Goal: Complete application form: Complete application form

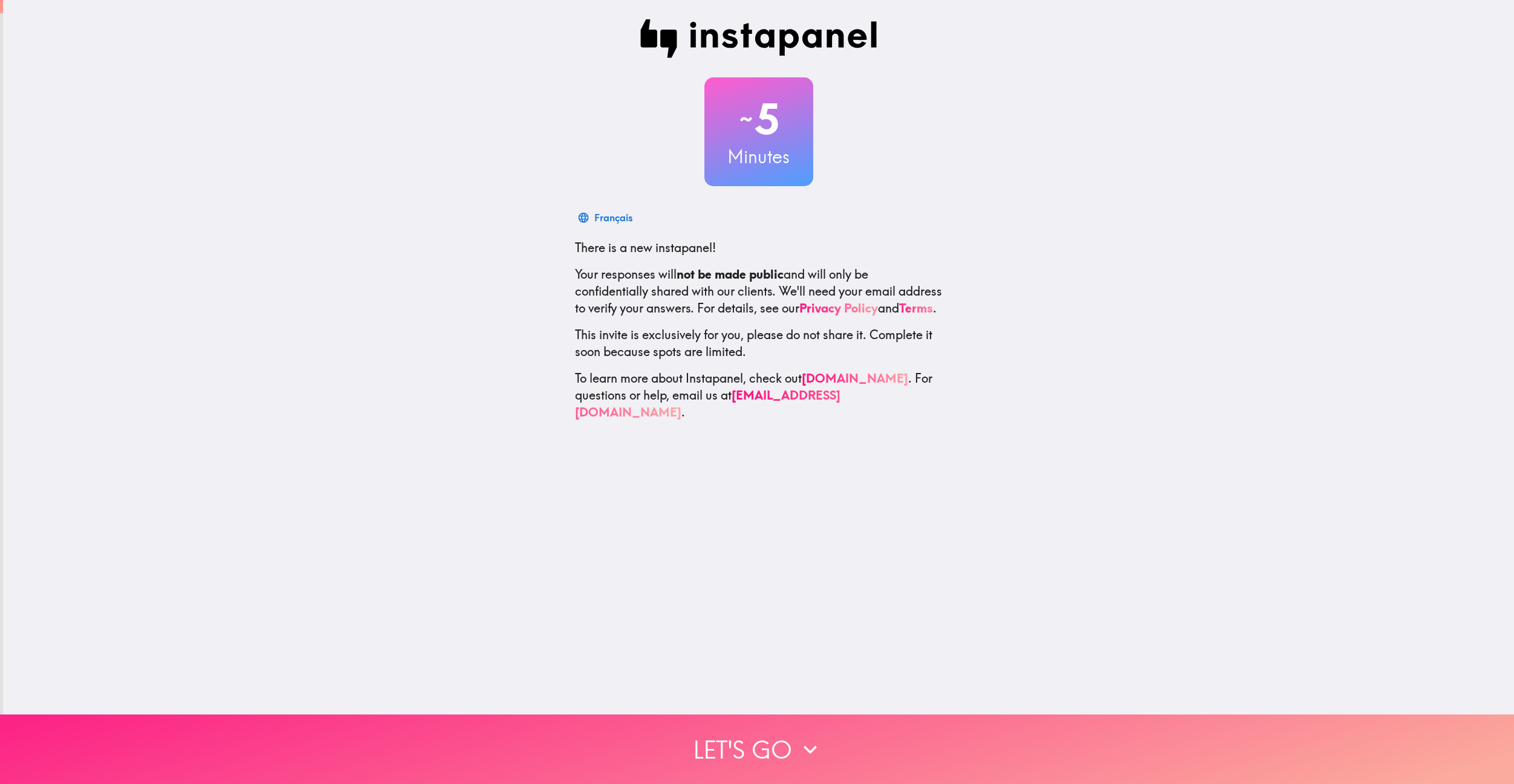
click at [766, 750] on button "Let's go" at bounding box center [757, 749] width 1514 height 70
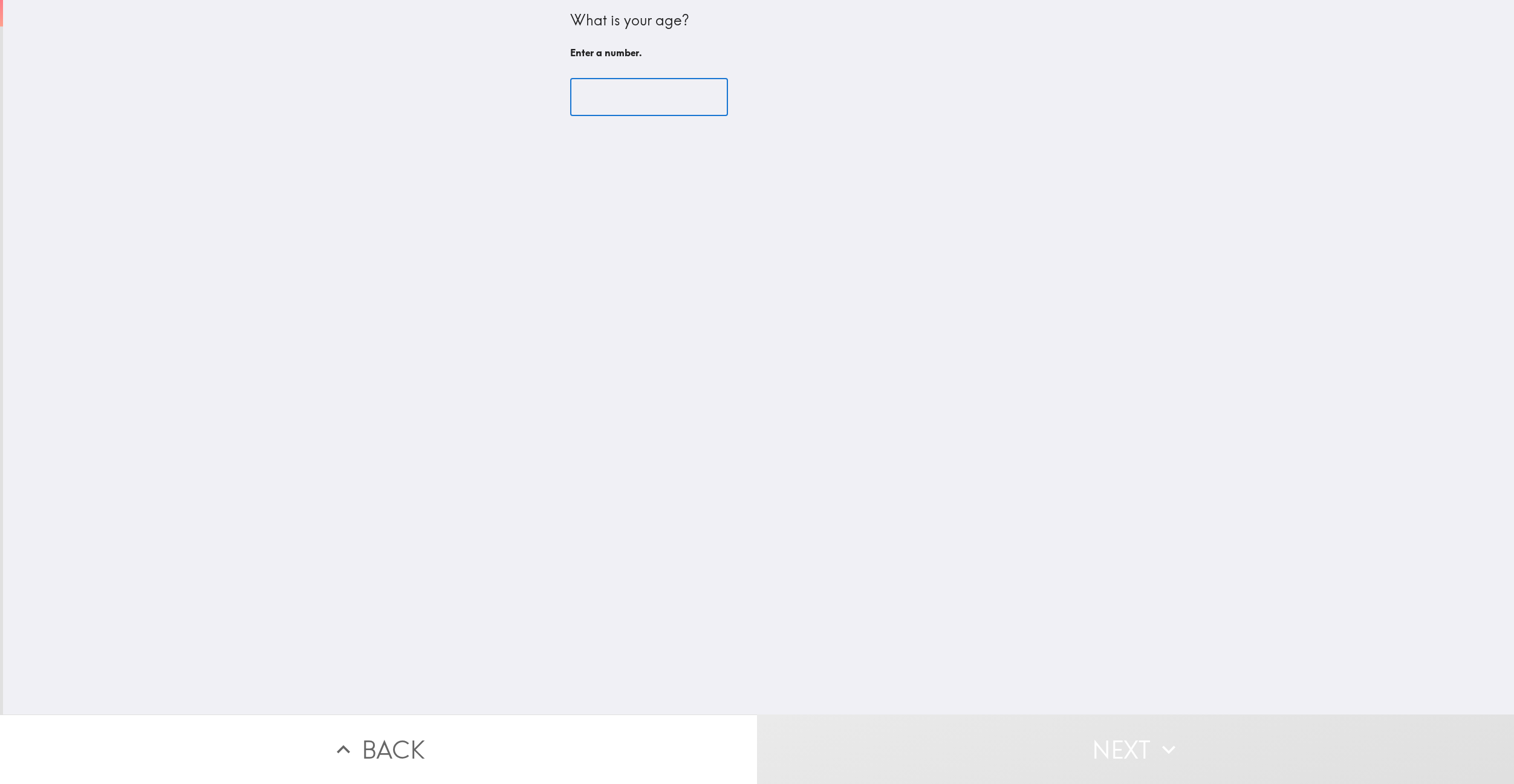
click at [629, 94] on input "number" at bounding box center [649, 97] width 158 height 38
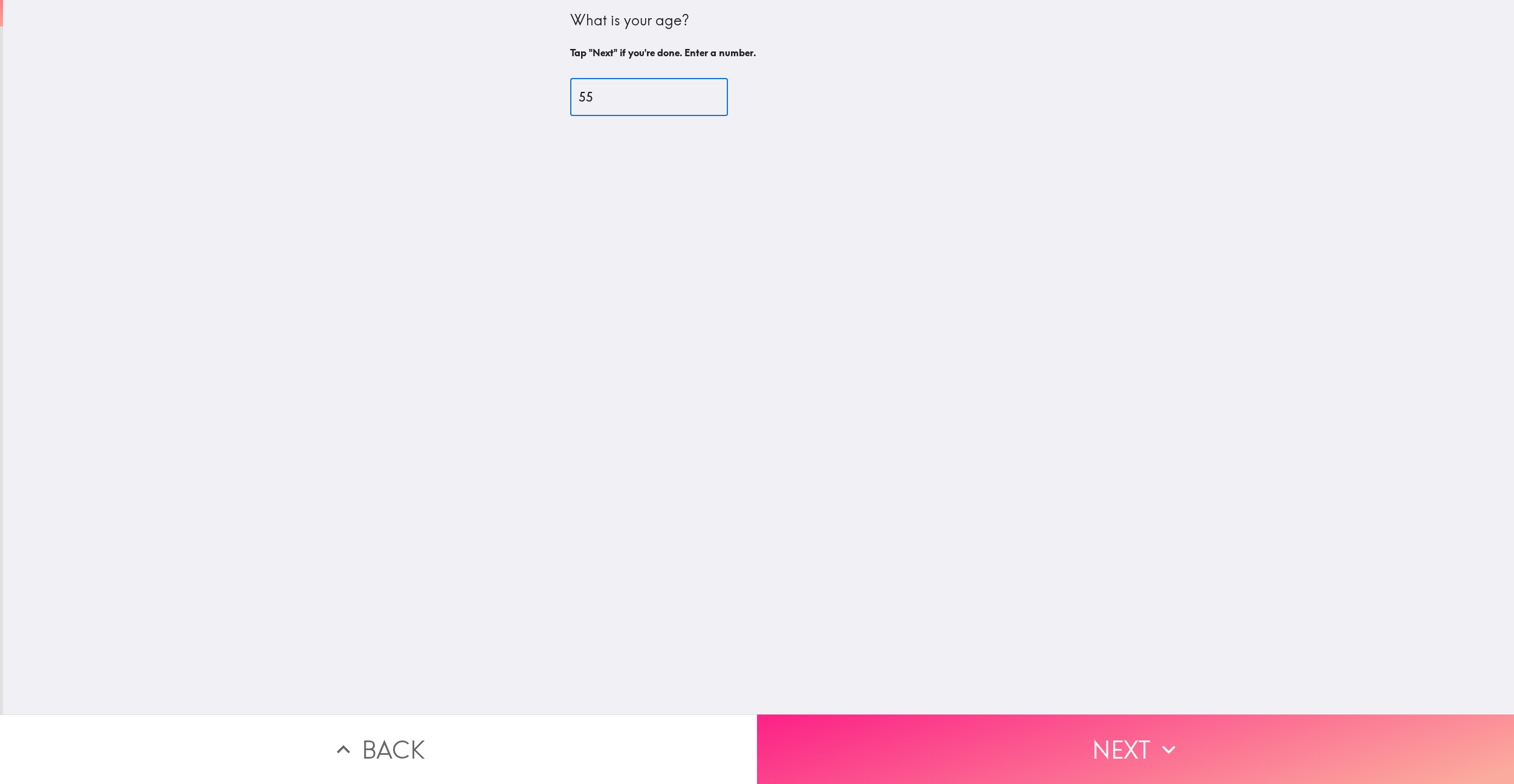
type input "55"
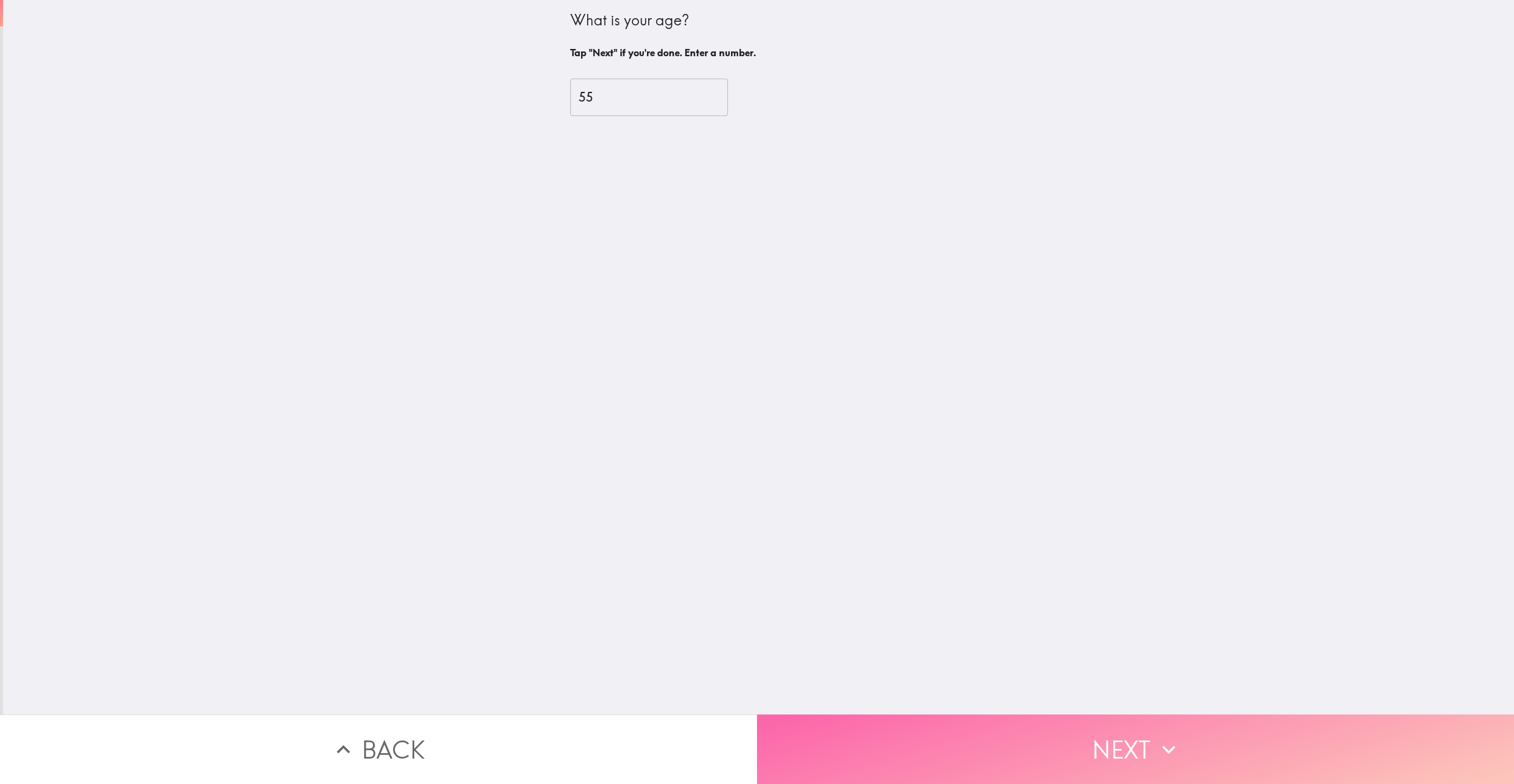
click at [856, 761] on button "Next" at bounding box center [1136, 749] width 757 height 70
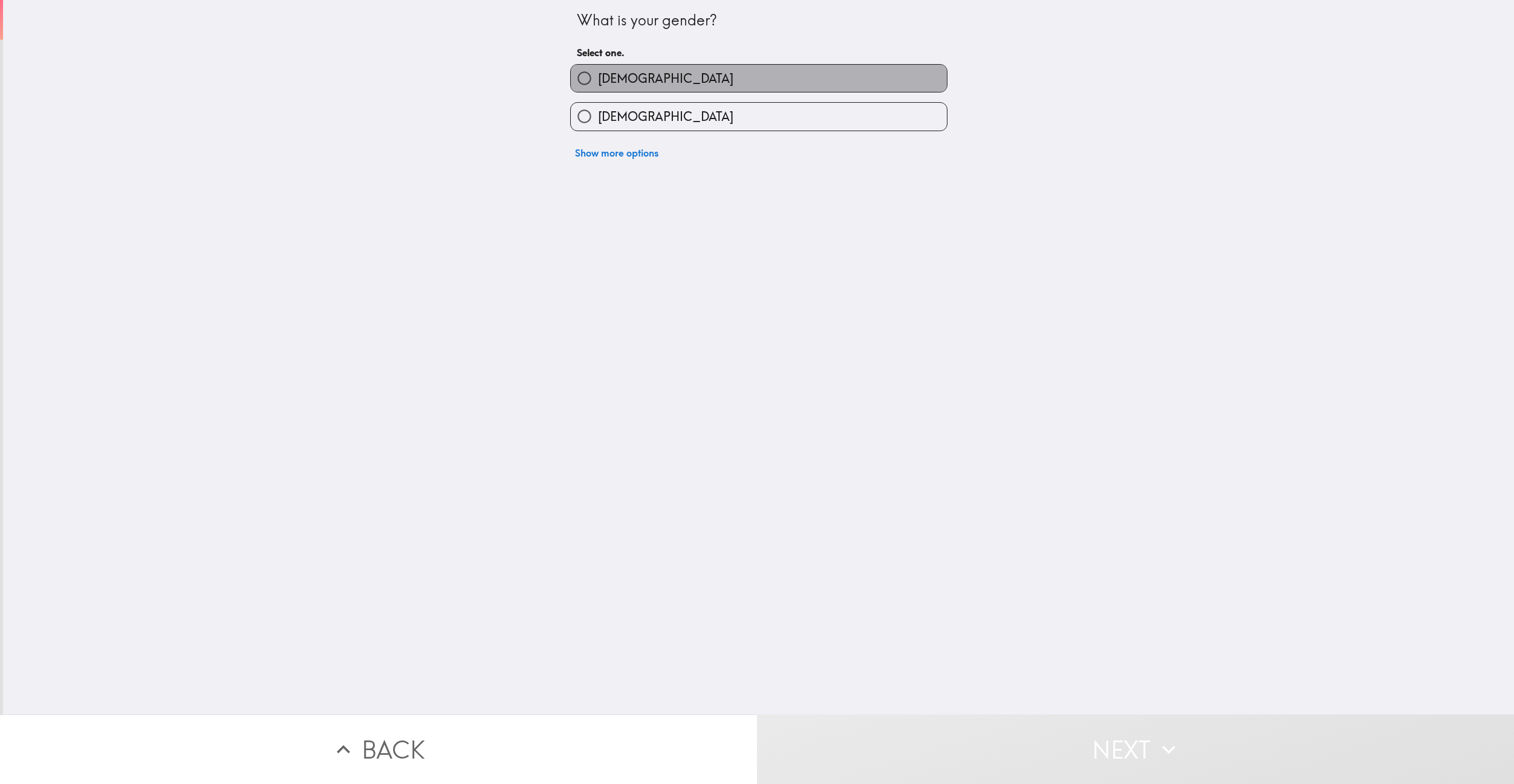
click at [714, 68] on label "[DEMOGRAPHIC_DATA]" at bounding box center [758, 78] width 376 height 27
click at [598, 68] on input "[DEMOGRAPHIC_DATA]" at bounding box center [584, 78] width 27 height 27
radio input "true"
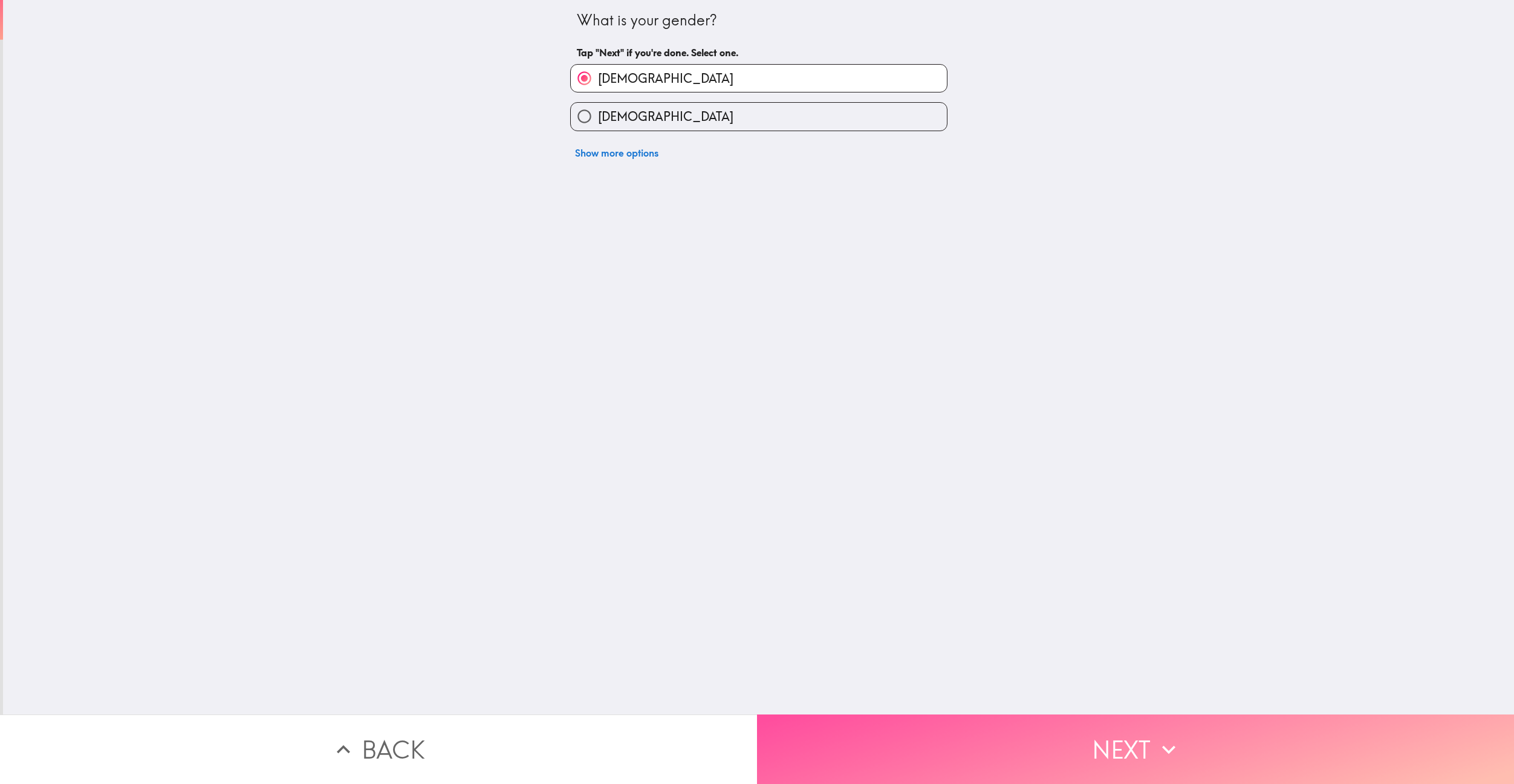
click at [919, 727] on button "Next" at bounding box center [1136, 749] width 757 height 70
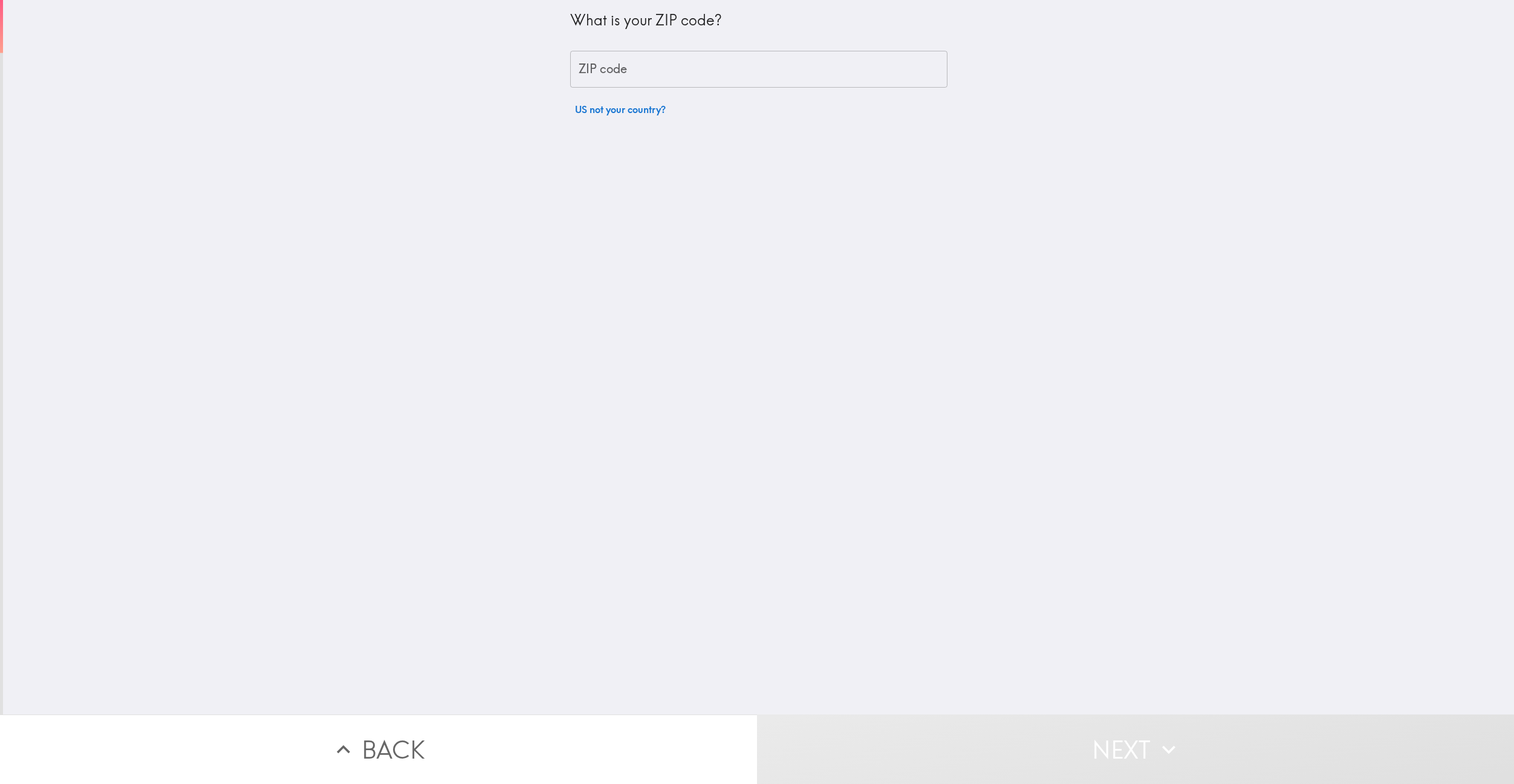
click at [705, 79] on input "ZIP code" at bounding box center [758, 70] width 377 height 38
type input "91791"
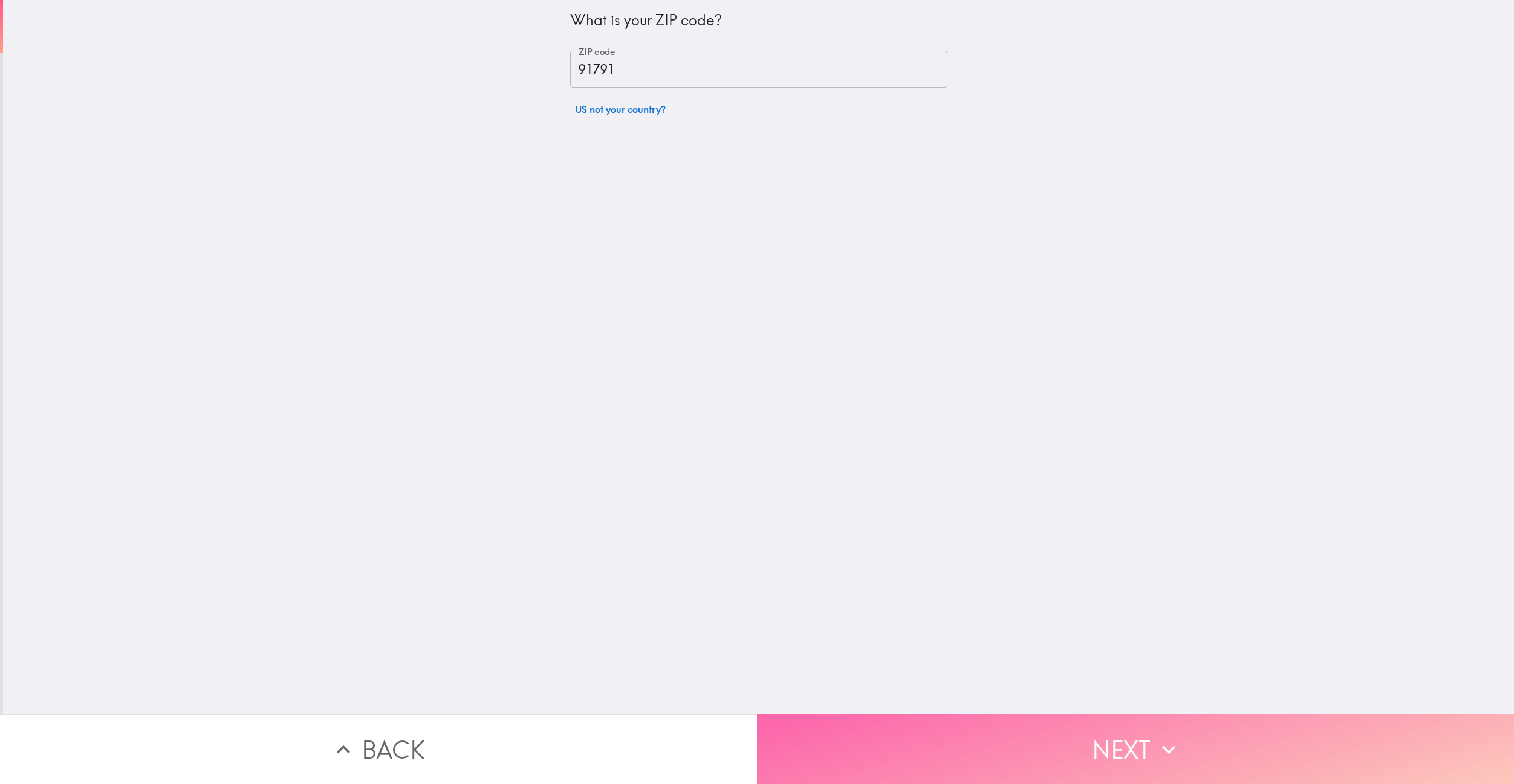
click at [822, 766] on button "Next" at bounding box center [1136, 749] width 757 height 70
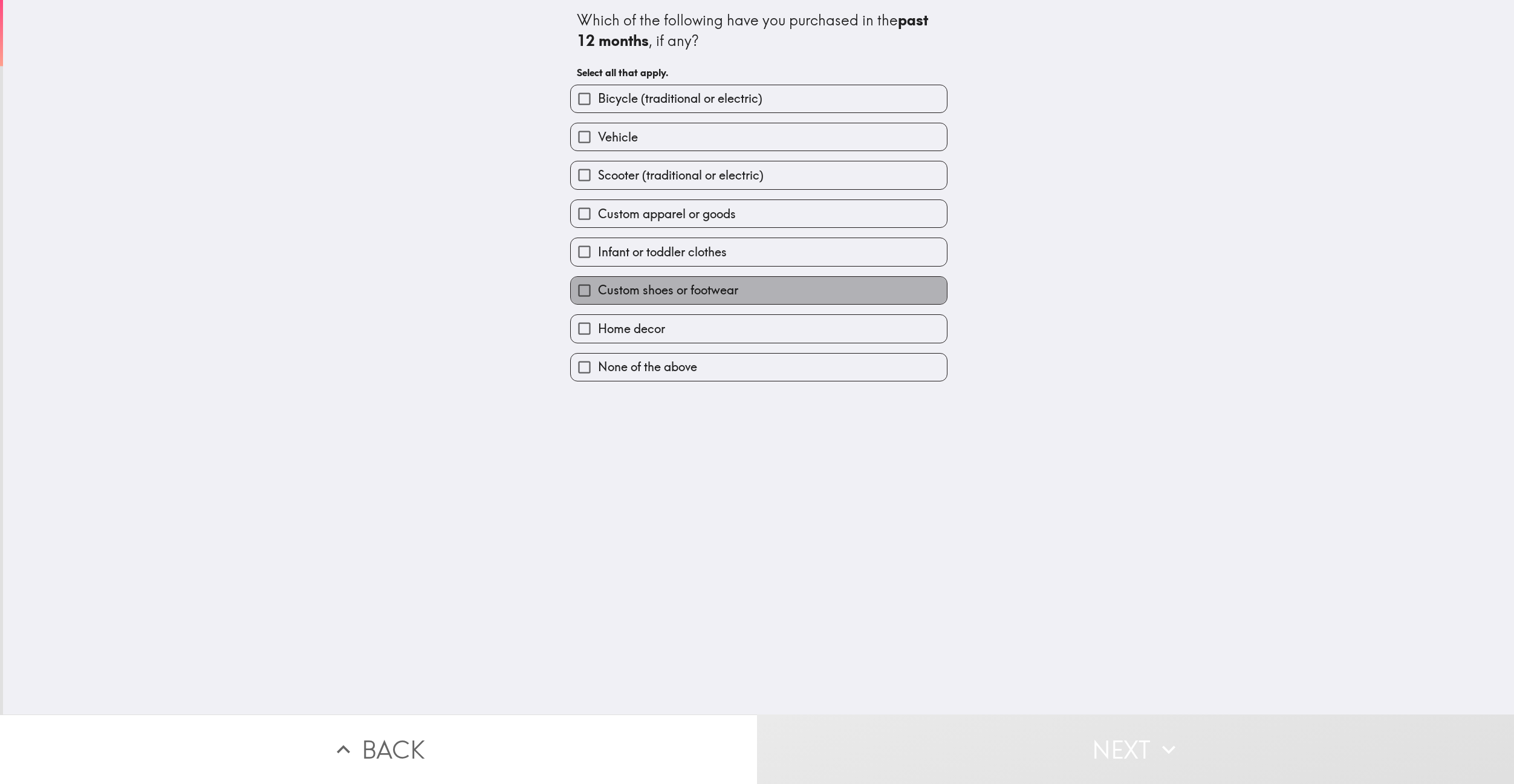
click at [652, 299] on span "Custom shoes or footwear" at bounding box center [668, 290] width 141 height 17
click at [598, 300] on input "Custom shoes or footwear" at bounding box center [584, 290] width 27 height 27
checkbox input "true"
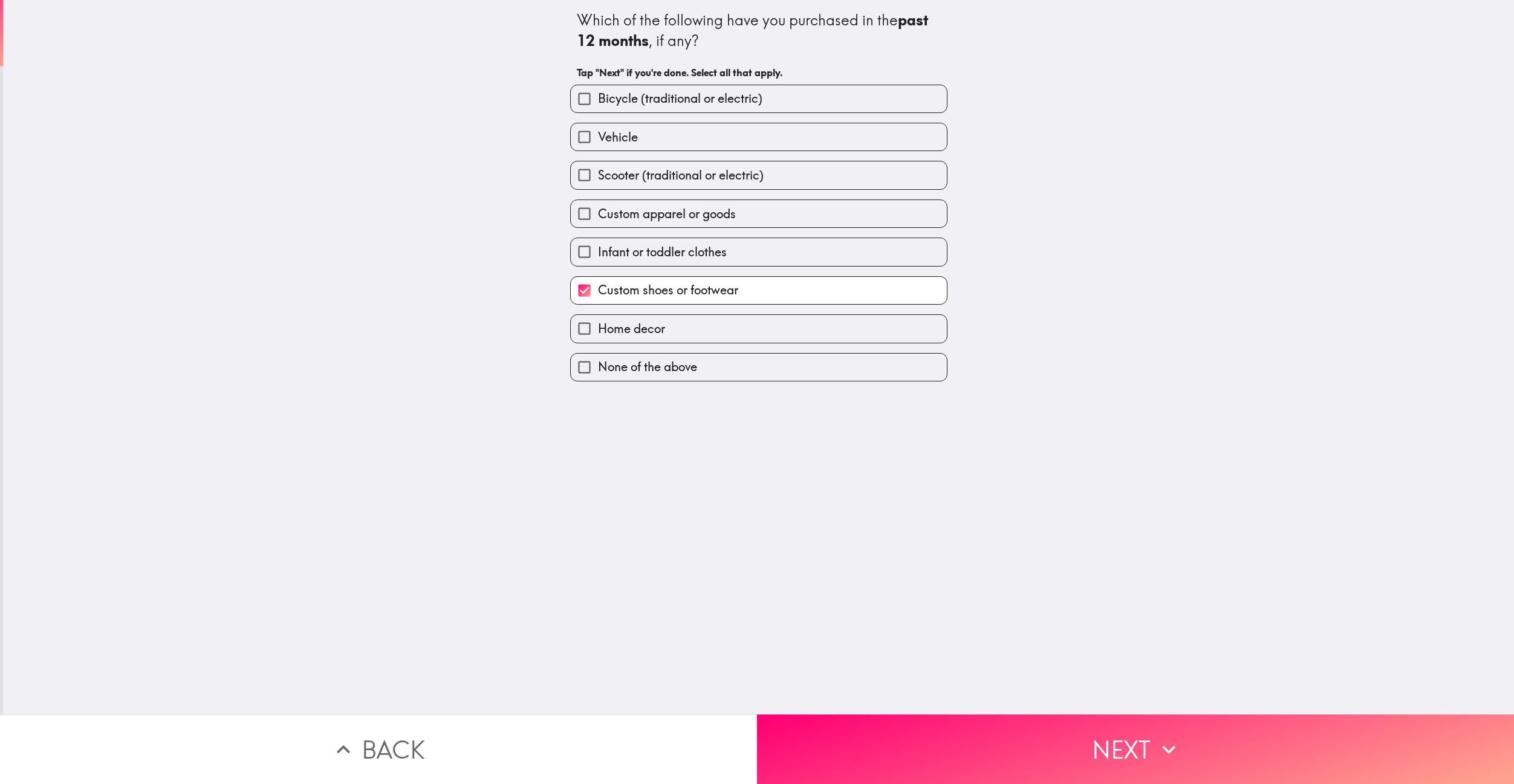
click at [789, 333] on label "Home decor" at bounding box center [758, 328] width 376 height 27
click at [598, 333] on input "Home decor" at bounding box center [584, 328] width 27 height 27
checkbox input "true"
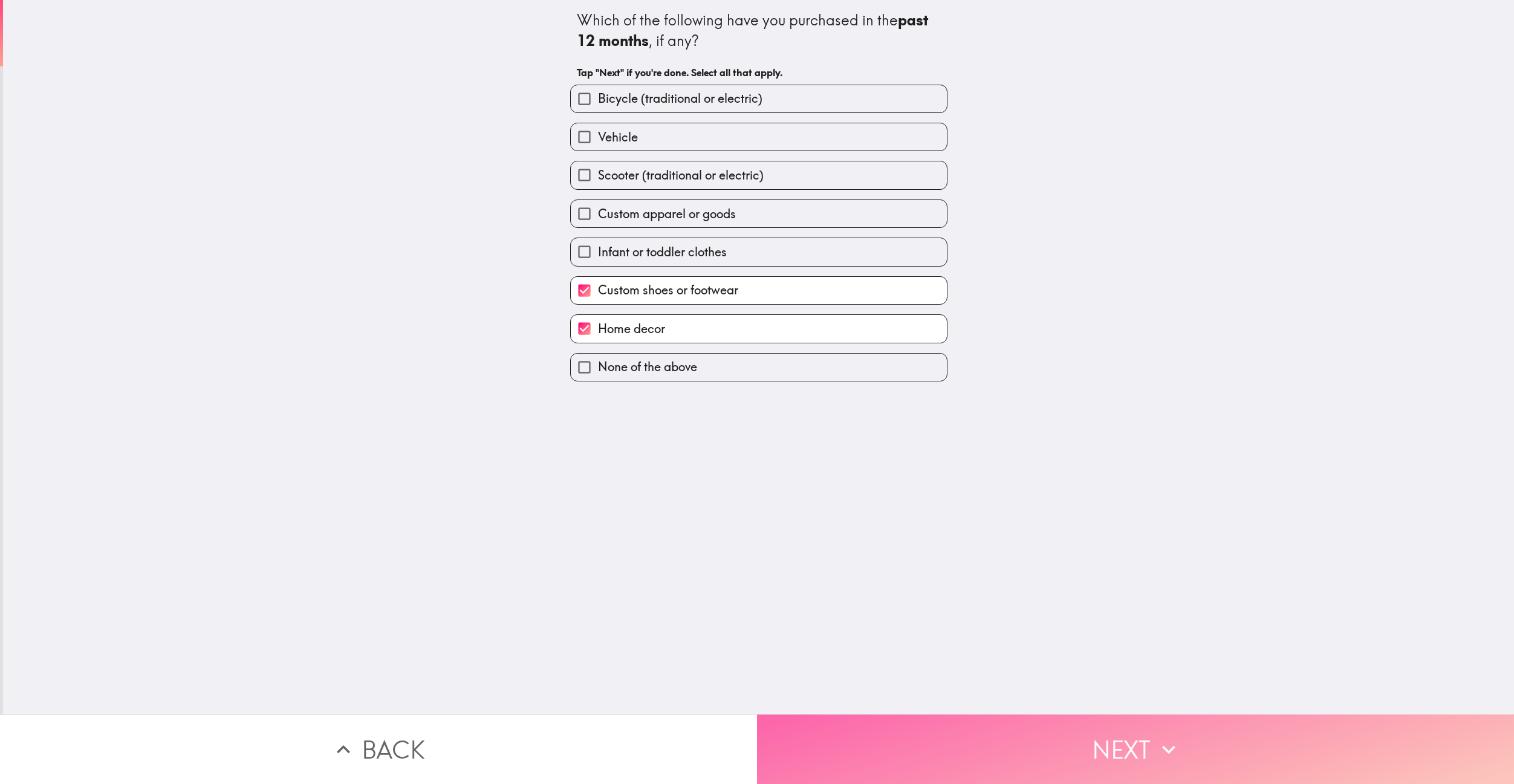
click at [880, 734] on button "Next" at bounding box center [1136, 749] width 757 height 70
